Goal: Transaction & Acquisition: Purchase product/service

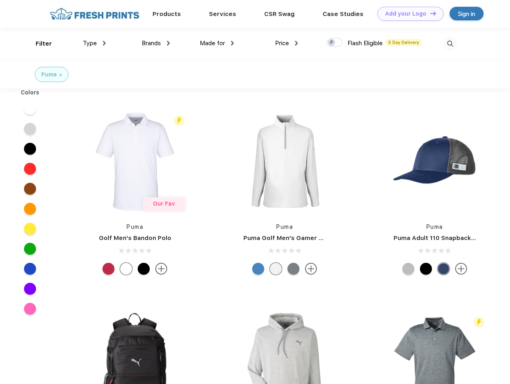
click at [408, 14] on link "Add your Logo Design Tool" at bounding box center [411, 14] width 66 height 14
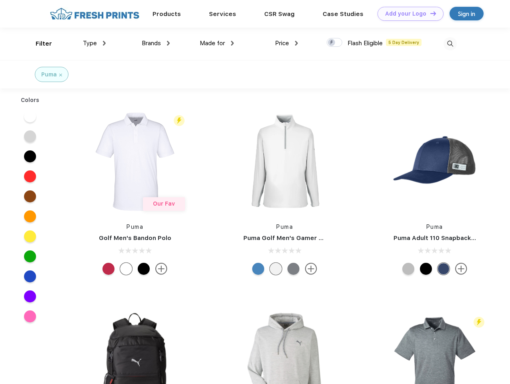
click at [0, 0] on div "Design Tool" at bounding box center [0, 0] width 0 height 0
click at [430, 13] on link "Add your Logo Design Tool" at bounding box center [411, 14] width 66 height 14
click at [38, 44] on div "Filter" at bounding box center [44, 43] width 16 height 9
click at [94, 43] on span "Type" at bounding box center [90, 43] width 14 height 7
click at [156, 43] on span "Brands" at bounding box center [151, 43] width 19 height 7
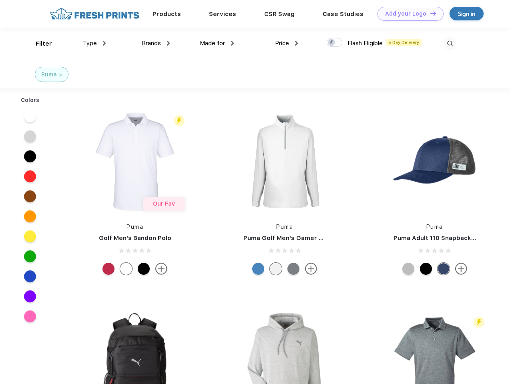
click at [217, 43] on span "Made for" at bounding box center [212, 43] width 25 height 7
click at [287, 43] on span "Price" at bounding box center [282, 43] width 14 height 7
click at [335, 43] on div at bounding box center [335, 42] width 16 height 9
click at [332, 43] on input "checkbox" at bounding box center [329, 40] width 5 height 5
click at [450, 44] on img at bounding box center [450, 43] width 13 height 13
